Goal: Task Accomplishment & Management: Manage account settings

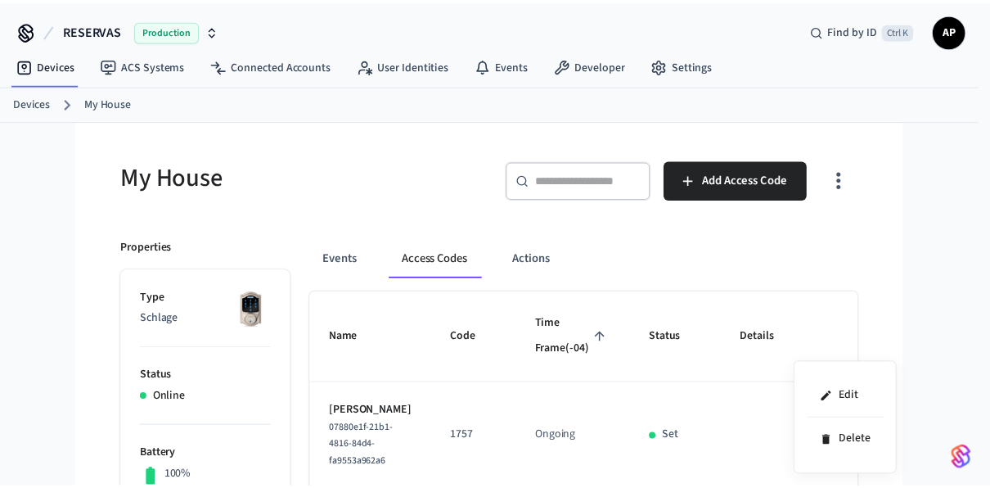
scroll to position [82, 0]
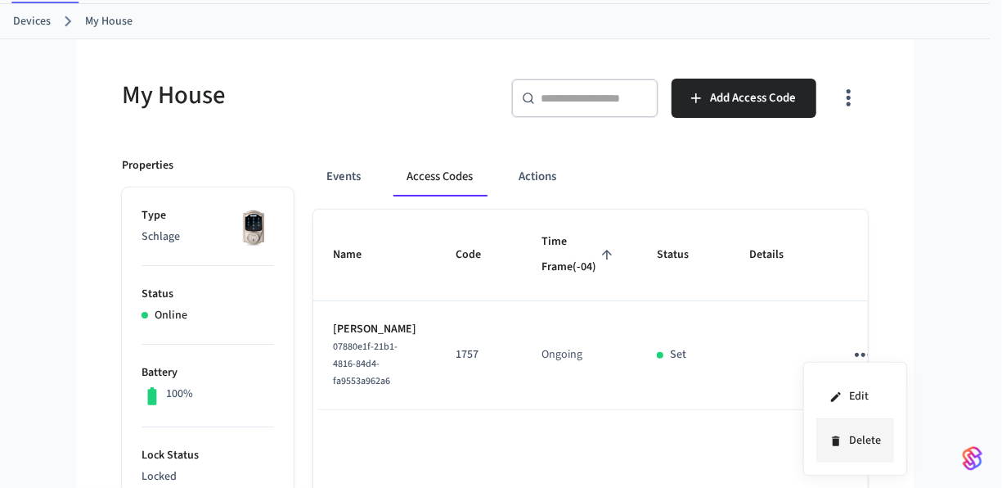
drag, startPoint x: 847, startPoint y: 443, endPoint x: 844, endPoint y: 434, distance: 10.3
click at [848, 443] on li "Delete" at bounding box center [856, 440] width 78 height 43
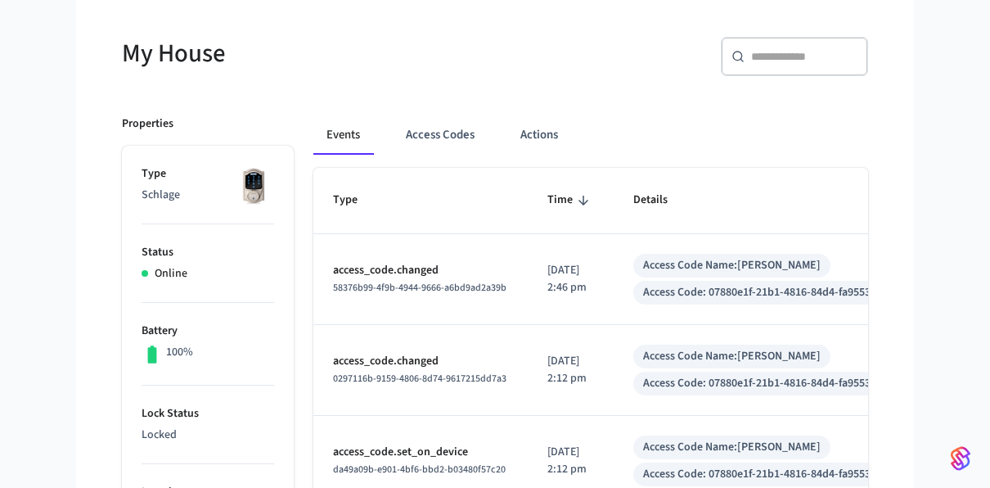
scroll to position [164, 0]
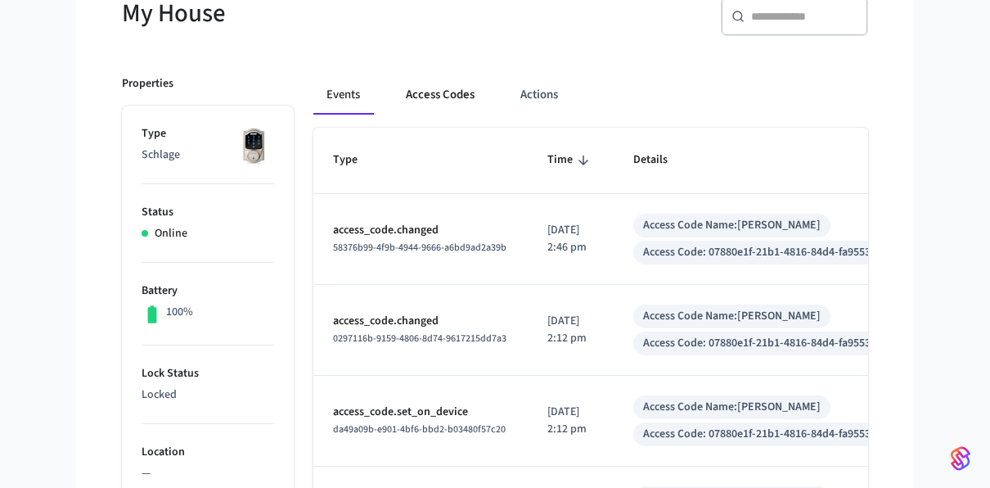
click at [440, 85] on button "Access Codes" at bounding box center [440, 94] width 95 height 39
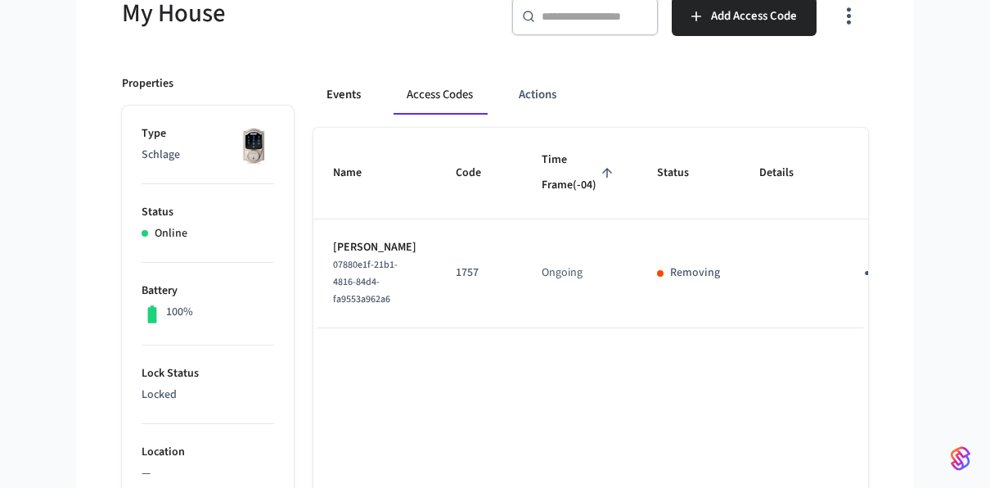
click at [353, 93] on button "Events" at bounding box center [343, 94] width 61 height 39
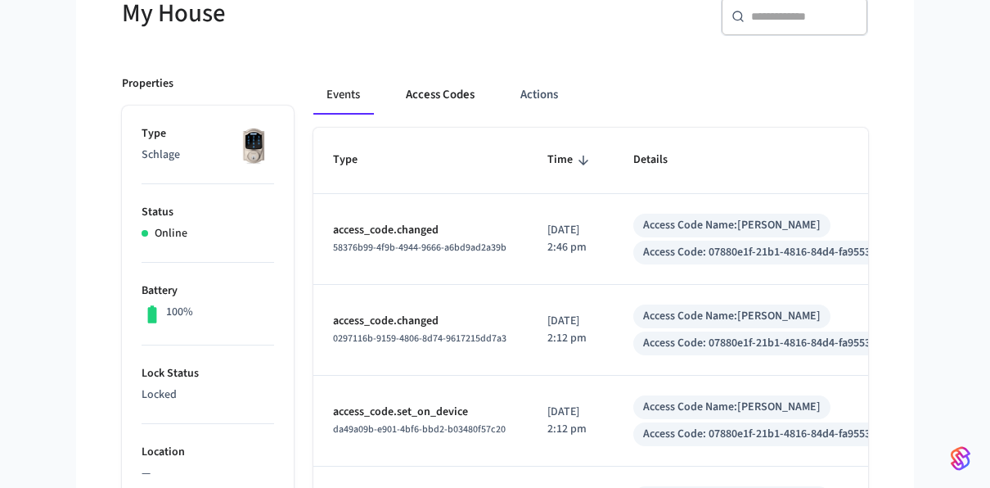
click at [414, 93] on button "Access Codes" at bounding box center [440, 94] width 95 height 39
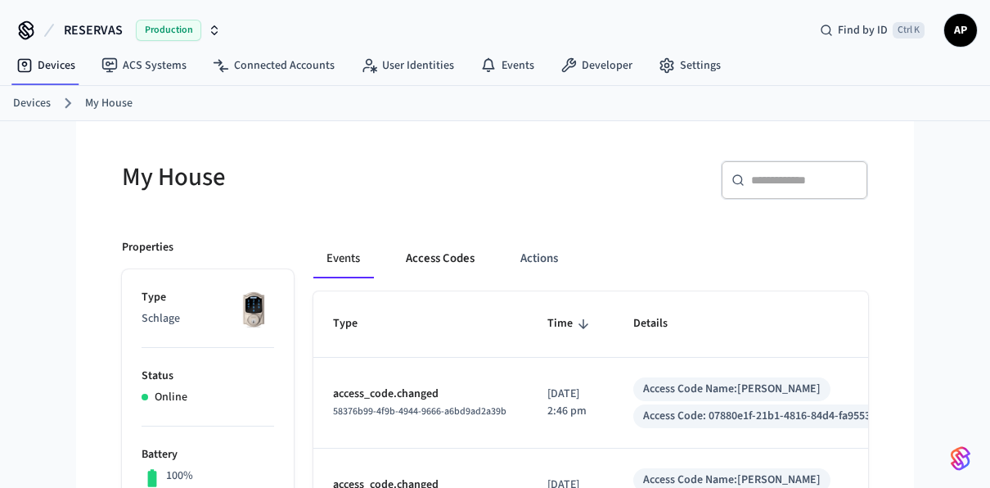
click at [435, 248] on button "Access Codes" at bounding box center [440, 258] width 95 height 39
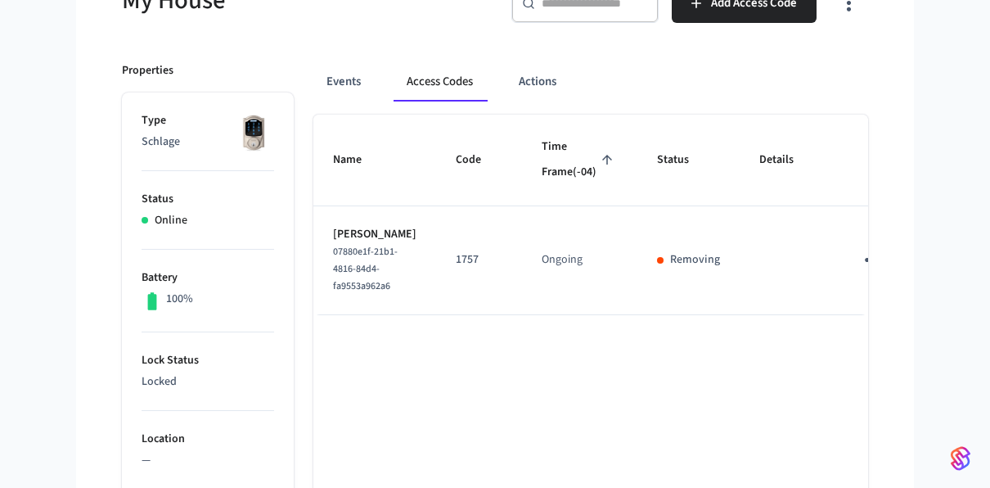
scroll to position [245, 0]
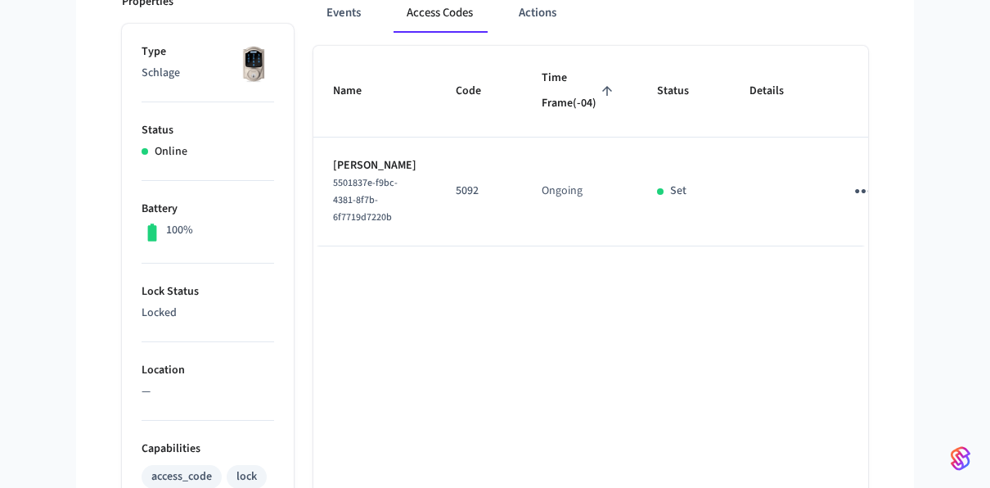
click at [851, 204] on icon "sticky table" at bounding box center [863, 190] width 25 height 25
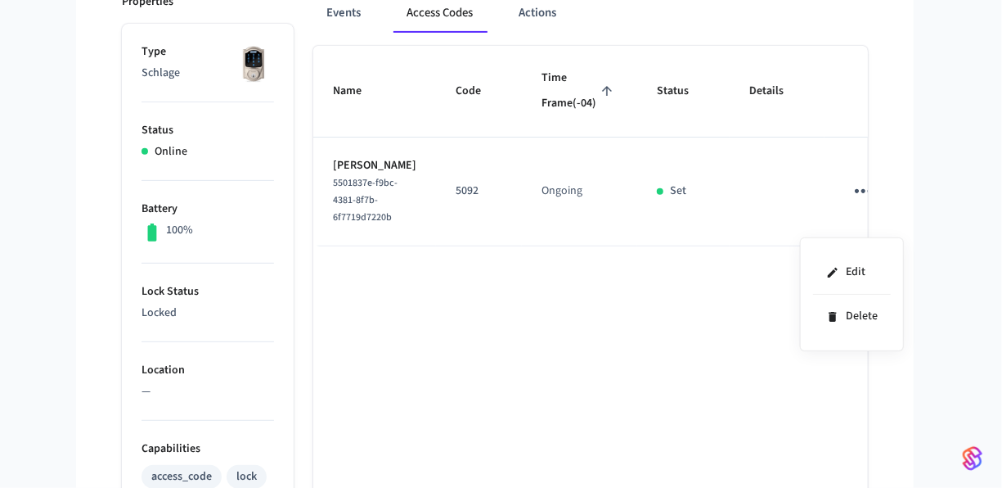
click at [707, 402] on div at bounding box center [501, 244] width 1002 height 488
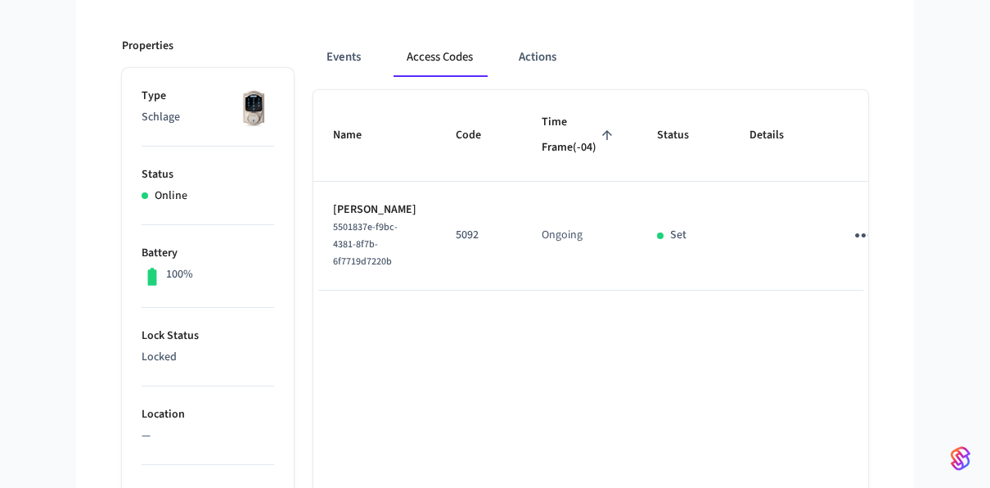
scroll to position [0, 0]
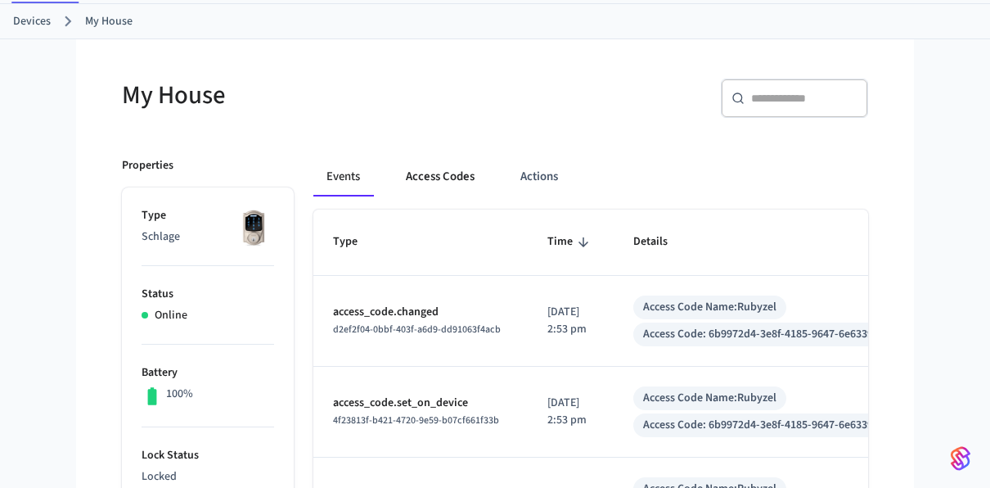
click at [449, 176] on button "Access Codes" at bounding box center [440, 176] width 95 height 39
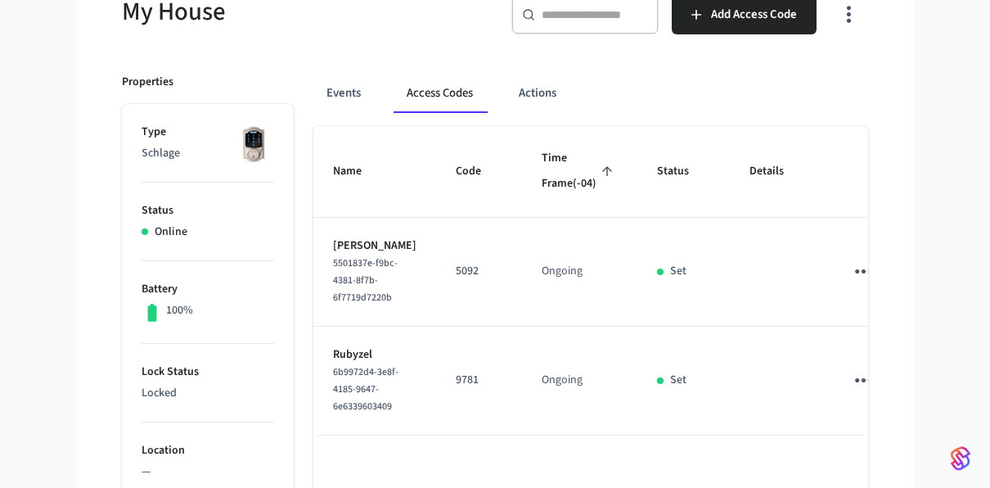
scroll to position [245, 0]
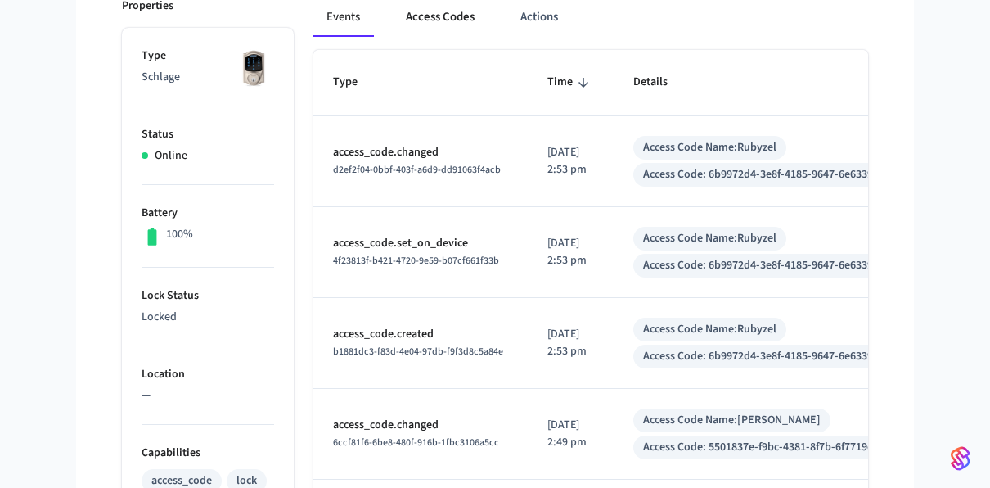
scroll to position [245, 0]
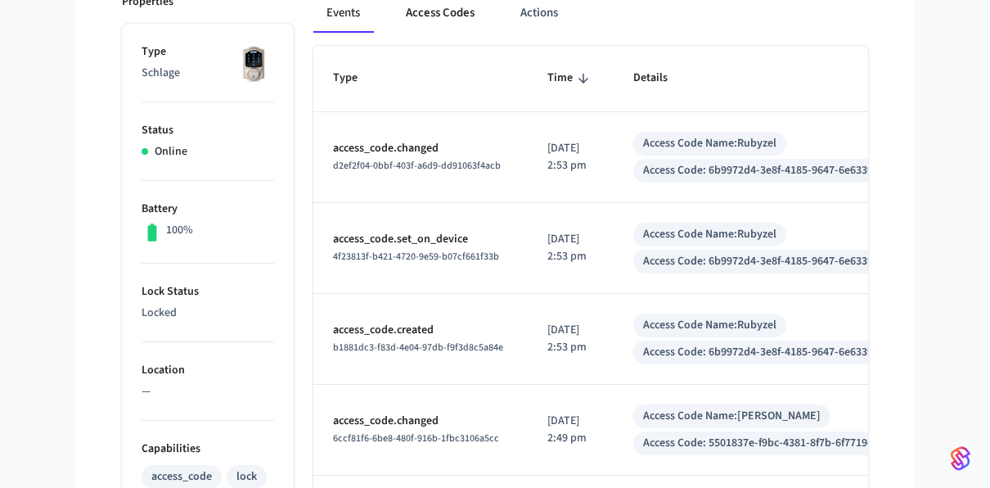
click at [452, 9] on button "Access Codes" at bounding box center [440, 12] width 95 height 39
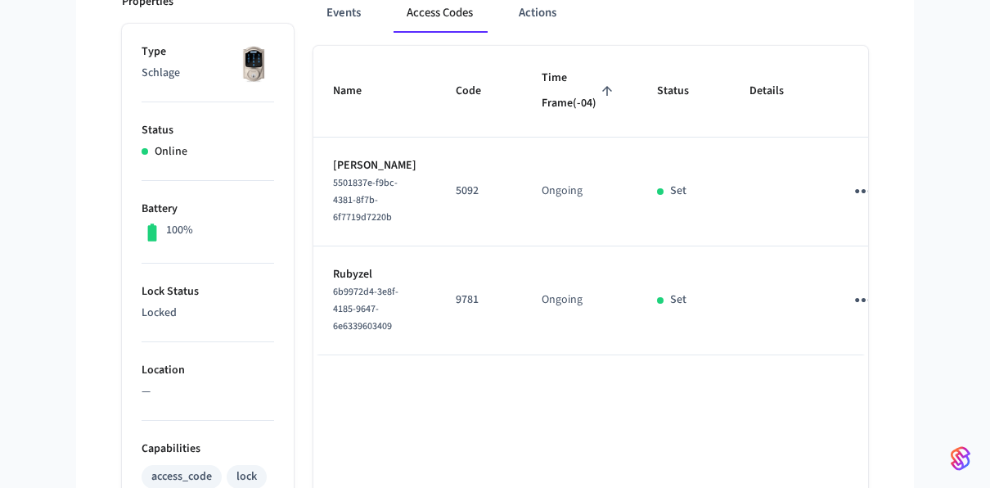
click at [851, 204] on icon "sticky table" at bounding box center [863, 190] width 25 height 25
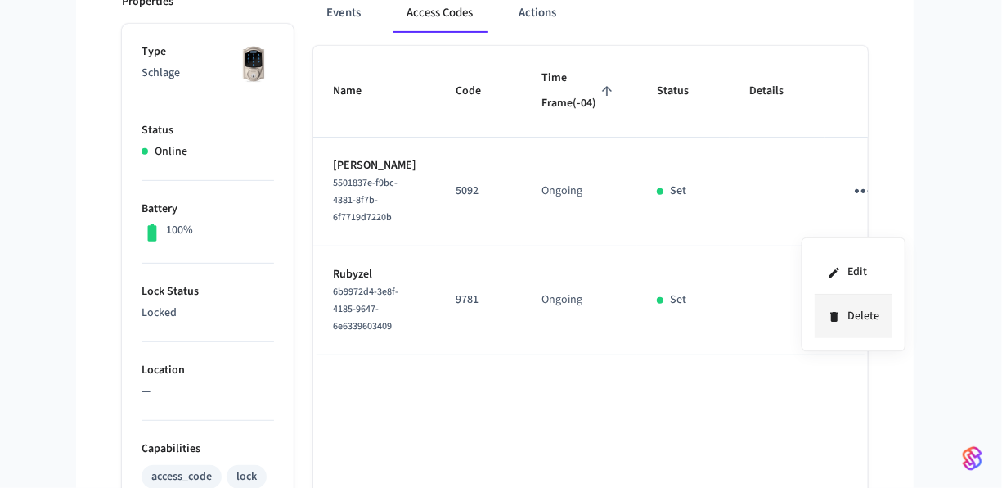
click at [838, 315] on icon at bounding box center [834, 316] width 13 height 13
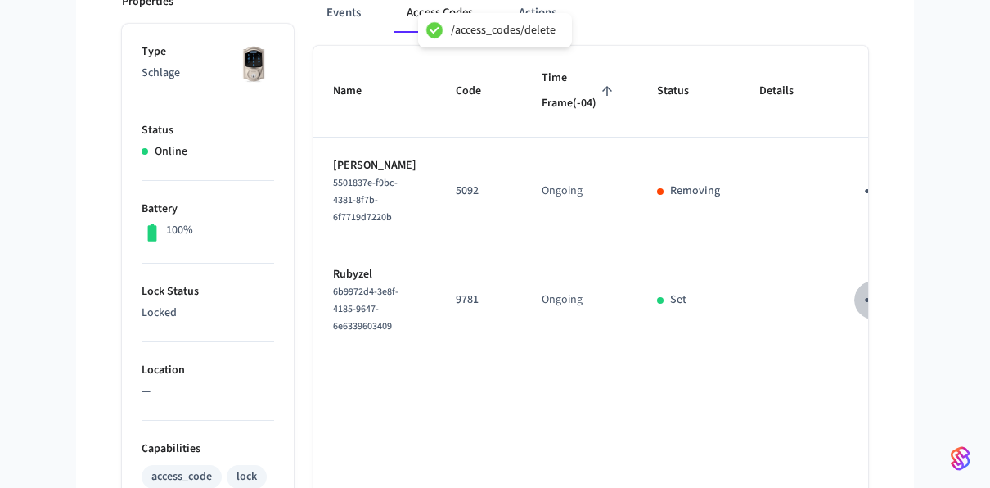
drag, startPoint x: 827, startPoint y: 349, endPoint x: 834, endPoint y: 365, distance: 17.6
click at [861, 313] on icon "sticky table" at bounding box center [873, 299] width 25 height 25
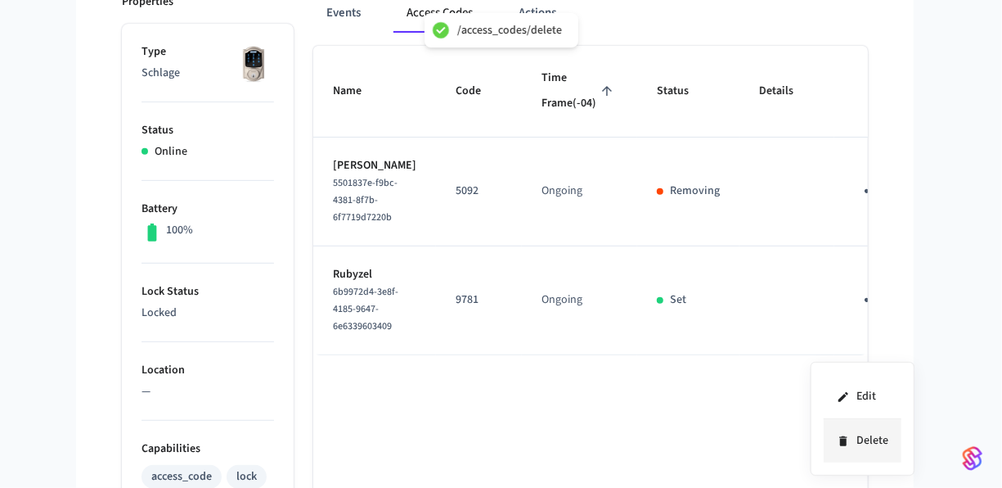
click at [849, 437] on icon at bounding box center [843, 440] width 13 height 13
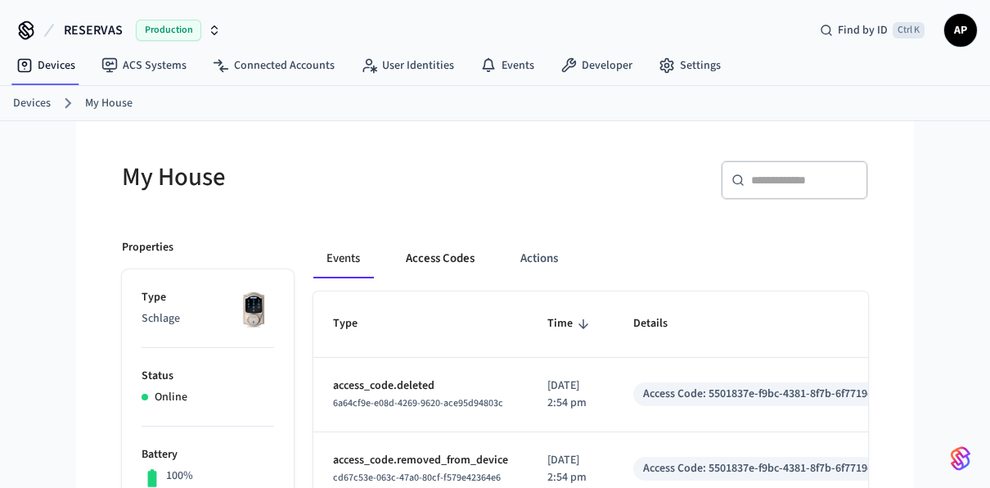
click at [455, 256] on button "Access Codes" at bounding box center [440, 258] width 95 height 39
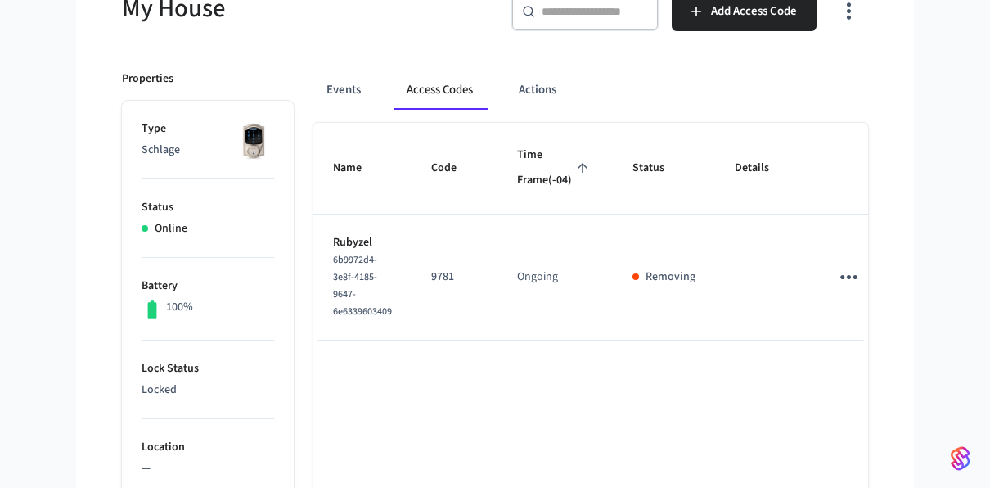
scroll to position [245, 0]
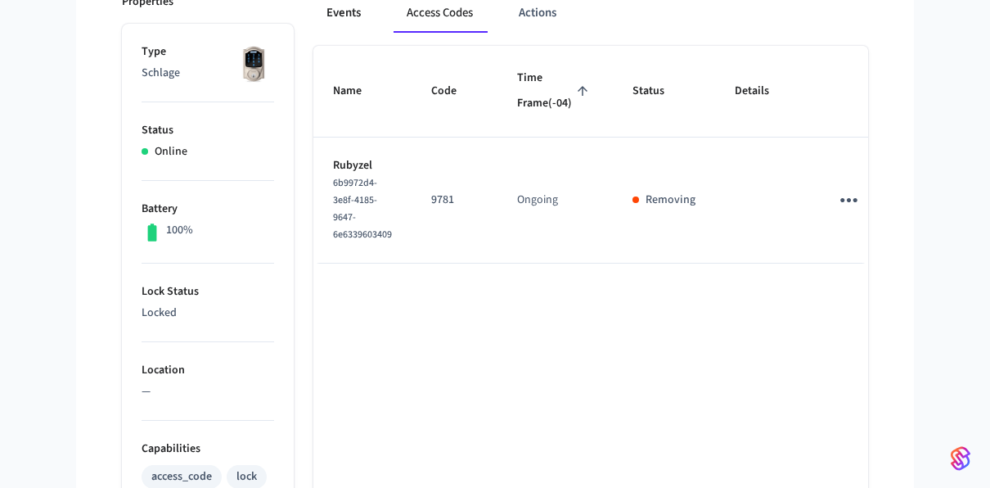
click at [359, 20] on button "Events" at bounding box center [343, 12] width 61 height 39
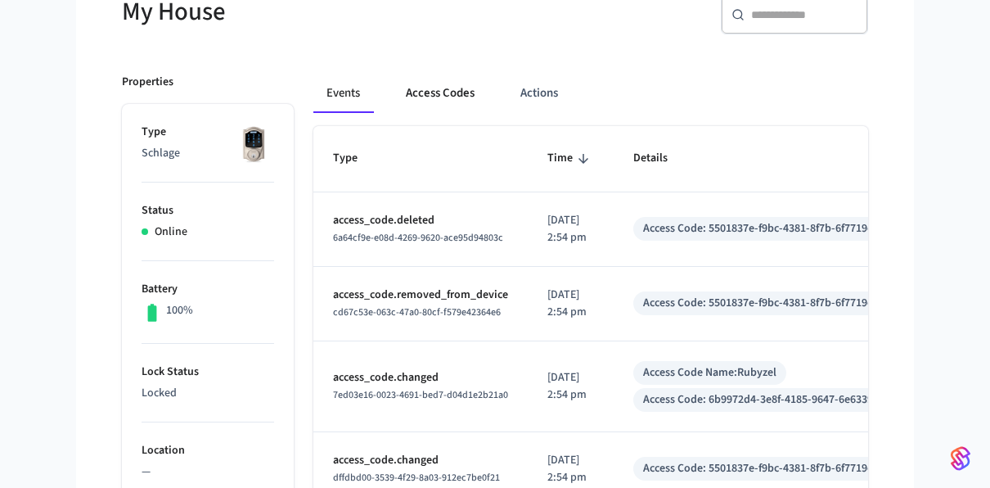
scroll to position [82, 0]
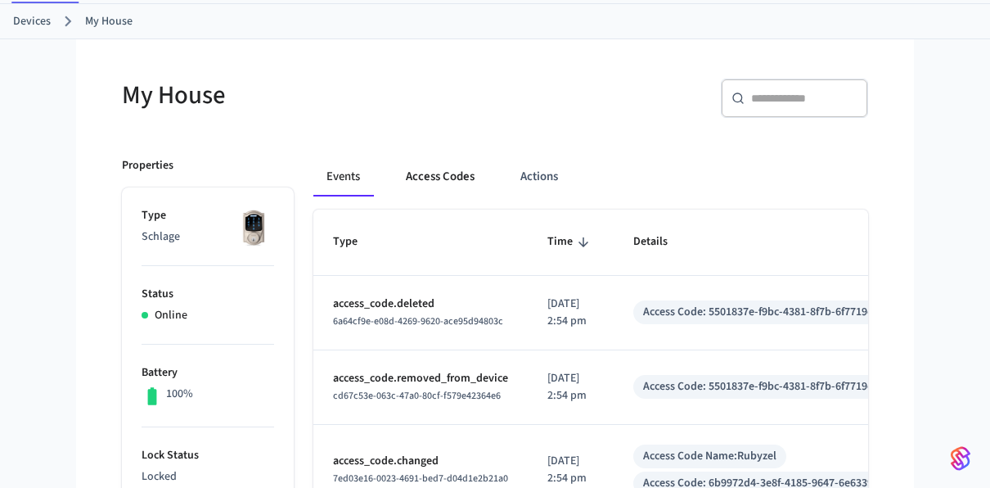
click at [442, 164] on button "Access Codes" at bounding box center [440, 176] width 95 height 39
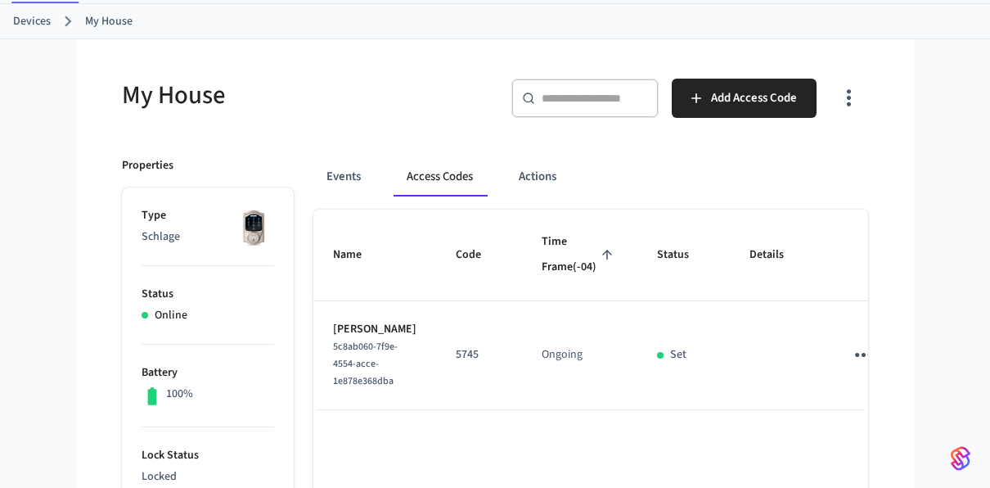
click at [825, 409] on td "sticky table" at bounding box center [867, 355] width 84 height 109
click at [851, 367] on icon "sticky table" at bounding box center [863, 354] width 25 height 25
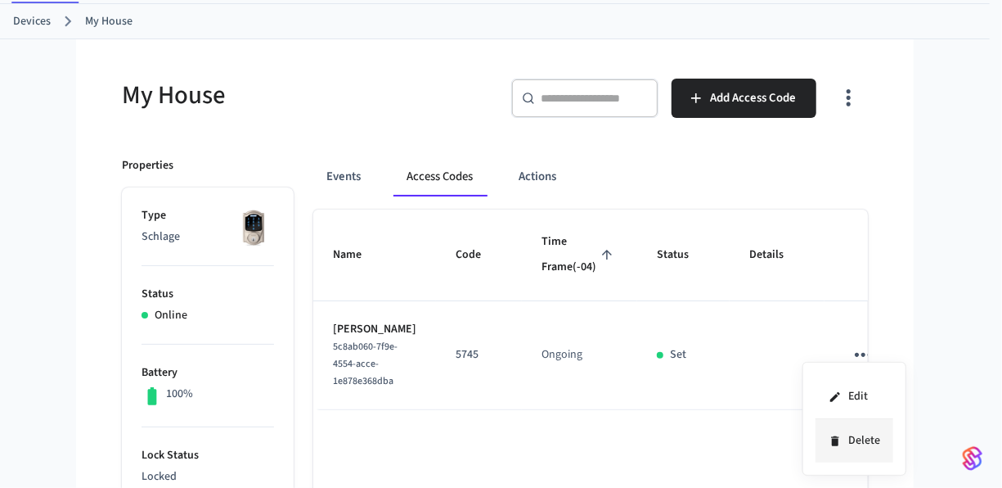
click at [859, 447] on li "Delete" at bounding box center [855, 440] width 78 height 43
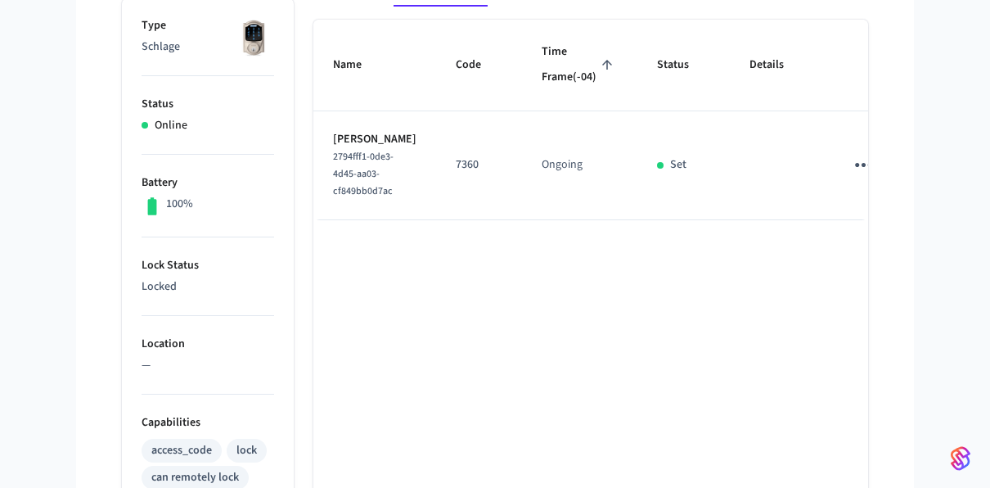
scroll to position [245, 0]
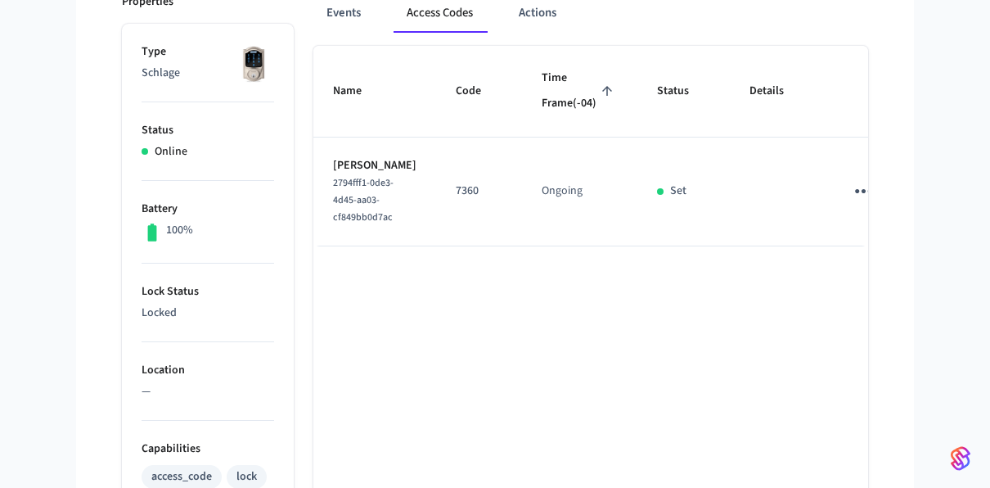
click at [855, 193] on icon "sticky table" at bounding box center [863, 191] width 17 height 4
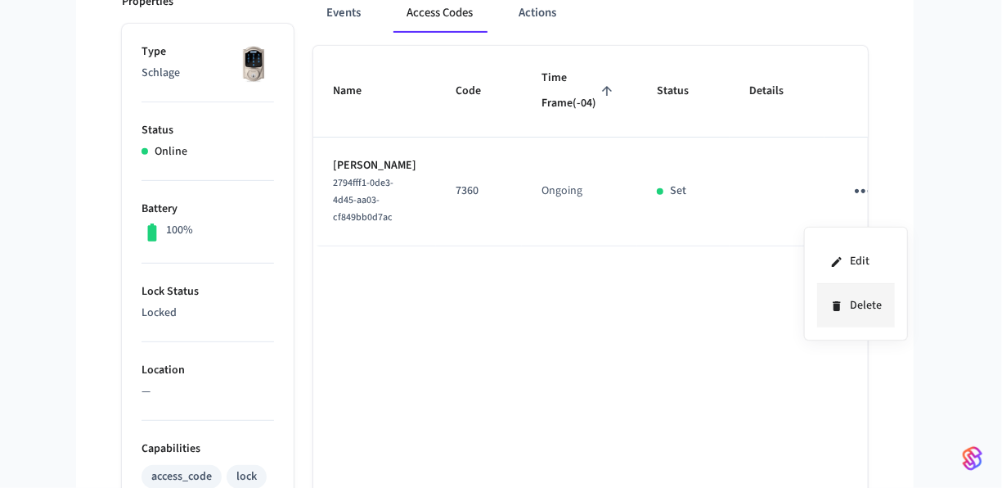
click at [860, 303] on li "Delete" at bounding box center [856, 305] width 78 height 43
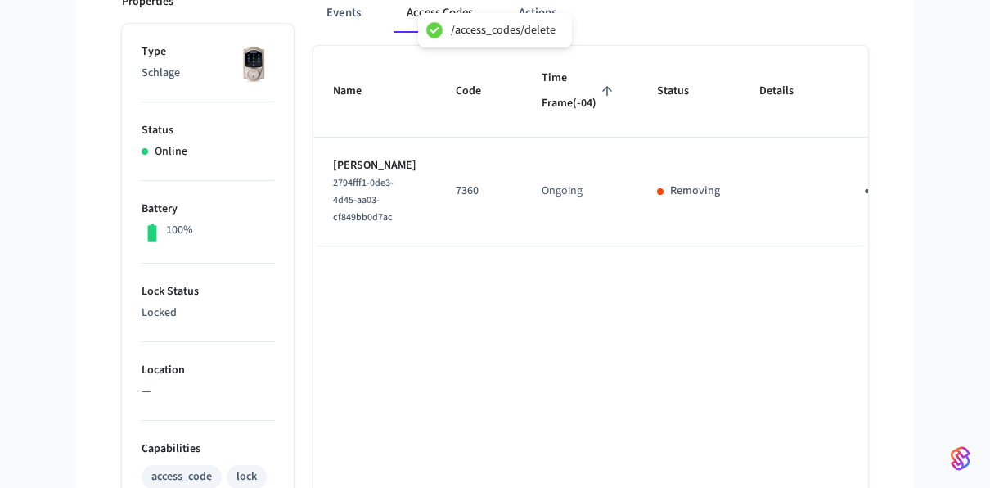
scroll to position [82, 0]
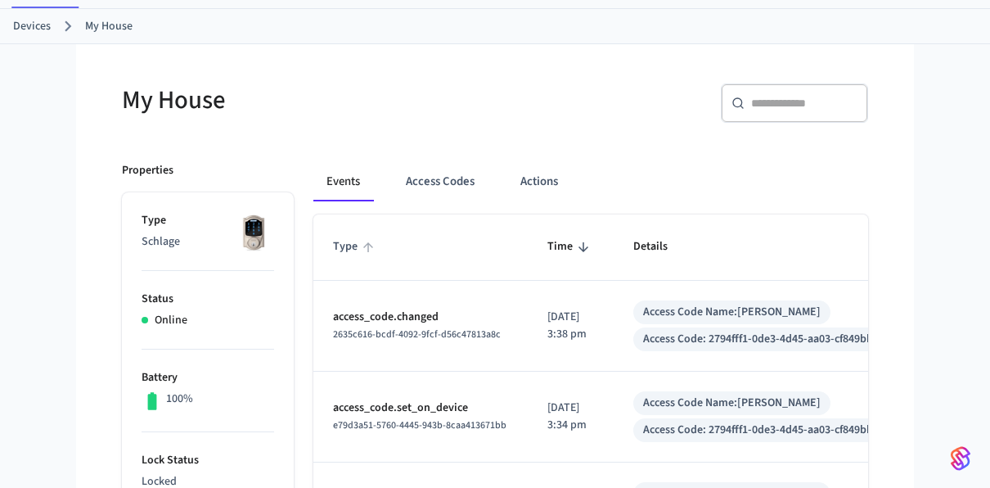
scroll to position [164, 0]
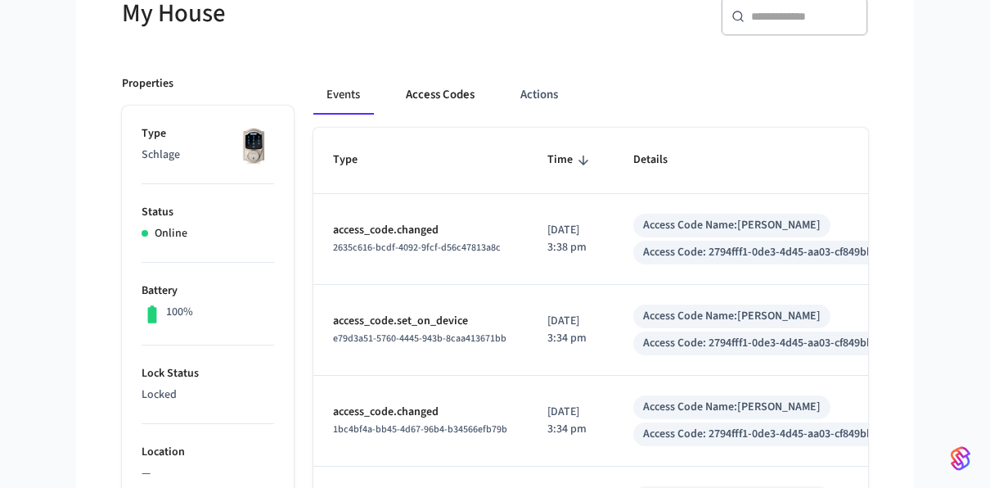
click at [451, 109] on button "Access Codes" at bounding box center [440, 94] width 95 height 39
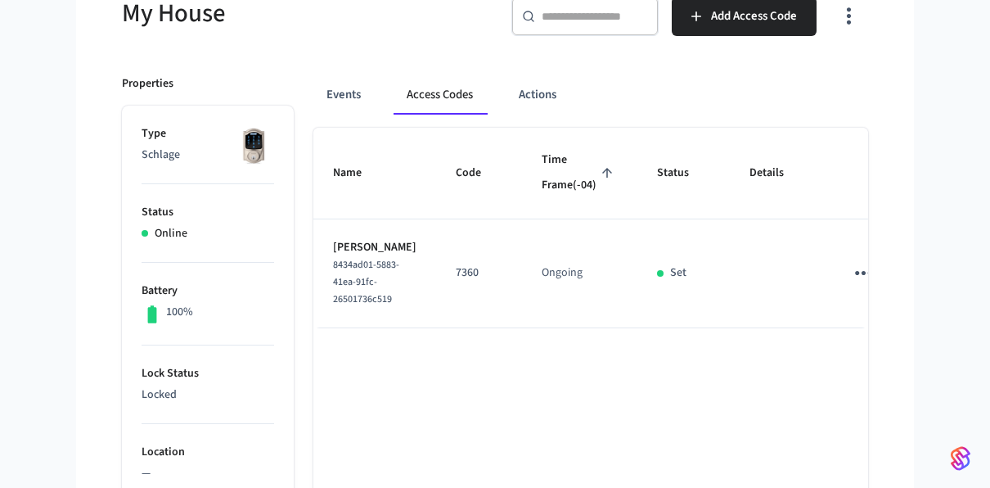
click at [851, 286] on icon "sticky table" at bounding box center [863, 272] width 25 height 25
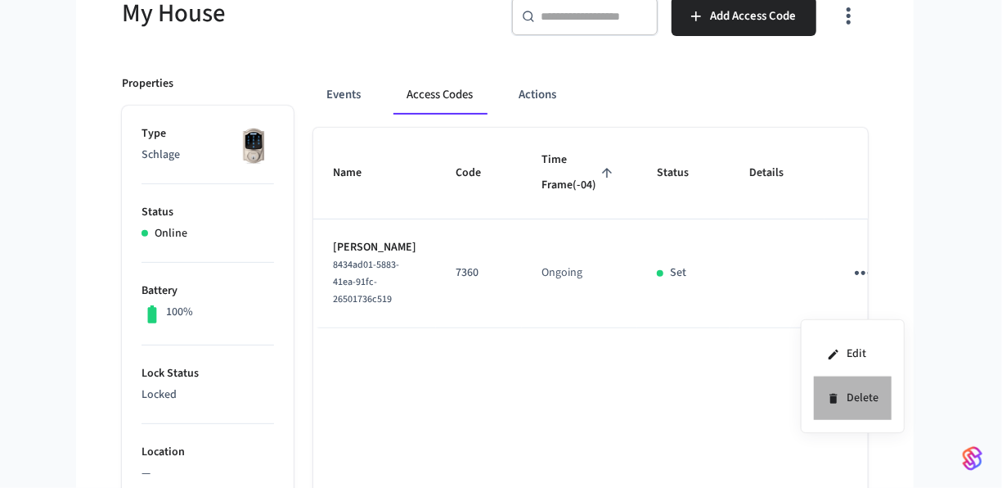
click at [837, 412] on li "Delete" at bounding box center [853, 397] width 78 height 43
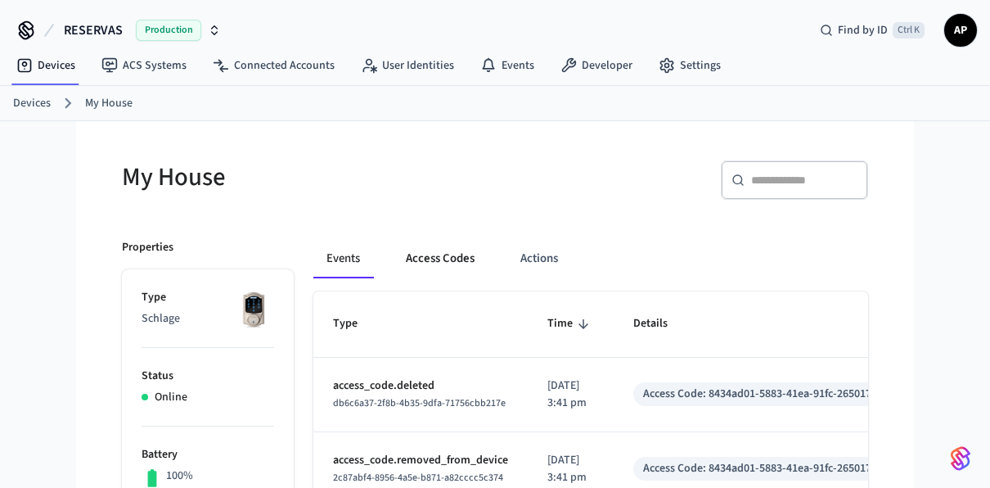
click at [444, 254] on button "Access Codes" at bounding box center [440, 258] width 95 height 39
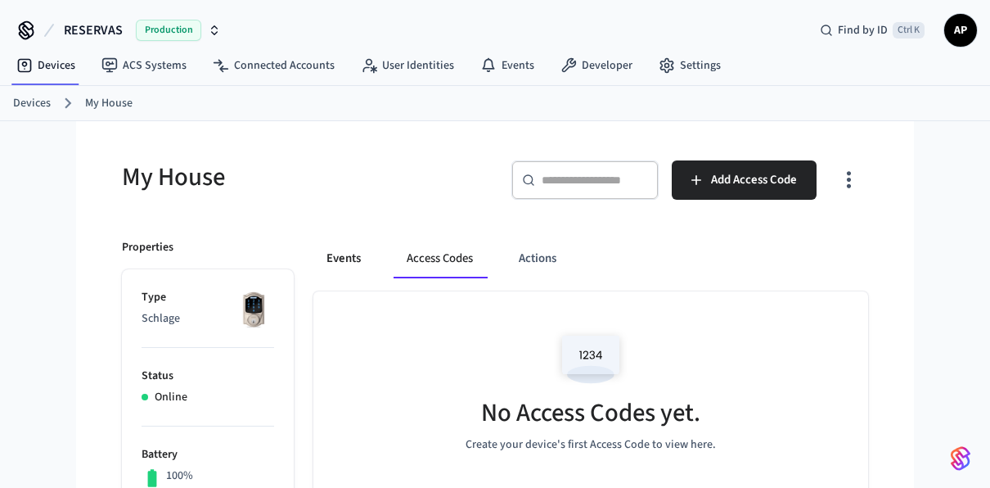
click at [351, 267] on button "Events" at bounding box center [343, 258] width 61 height 39
